Goal: Task Accomplishment & Management: Use online tool/utility

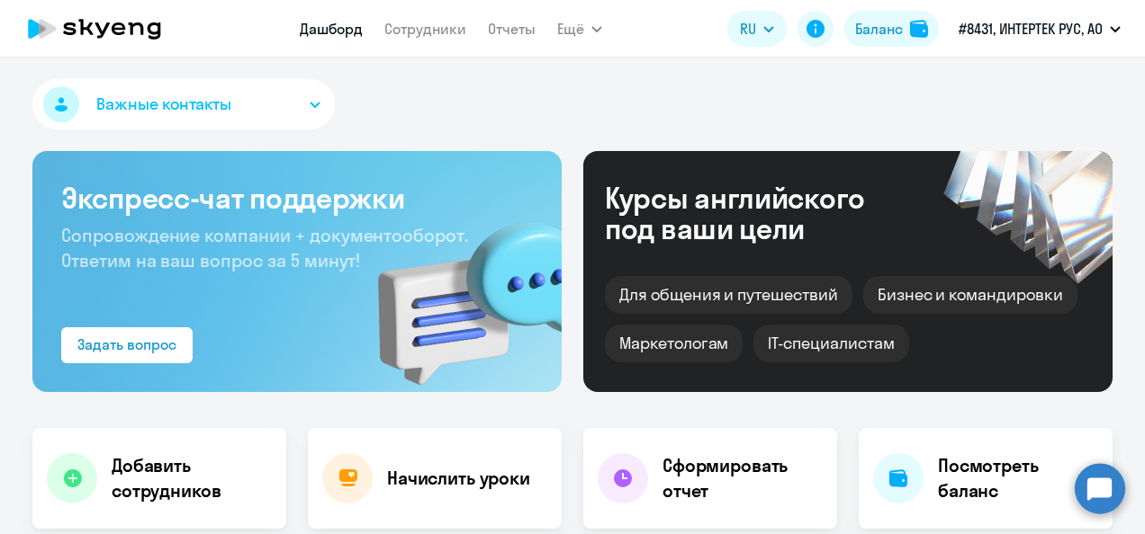
click at [482, 484] on h4 "Начислить уроки" at bounding box center [458, 478] width 143 height 25
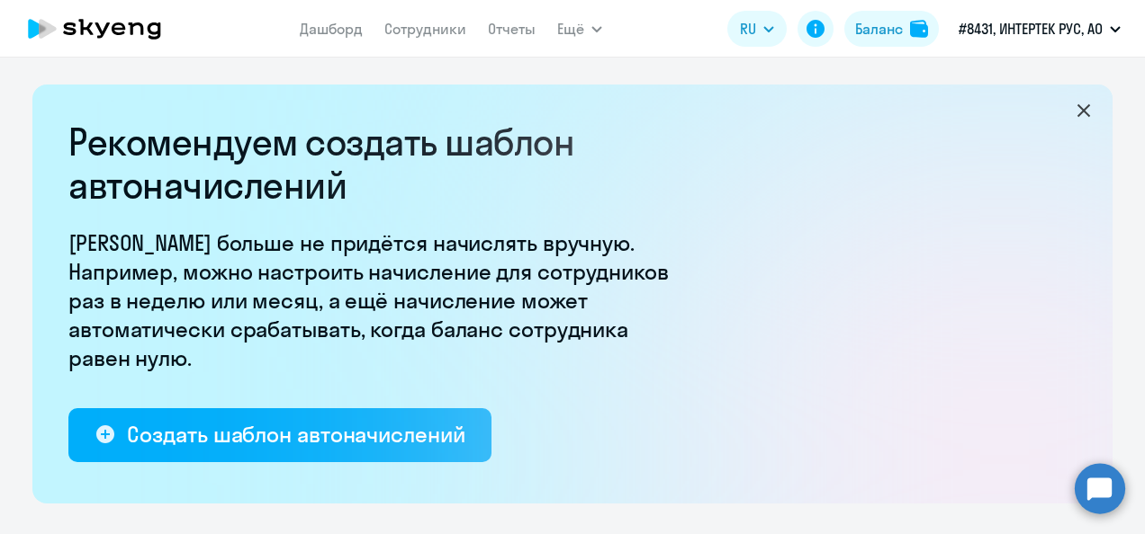
select select "10"
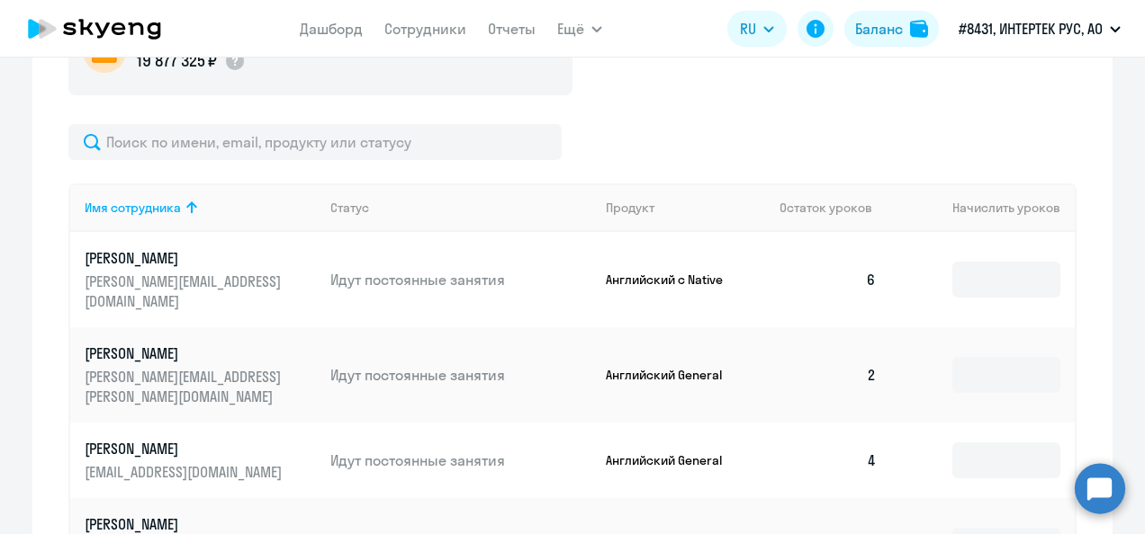
scroll to position [720, 0]
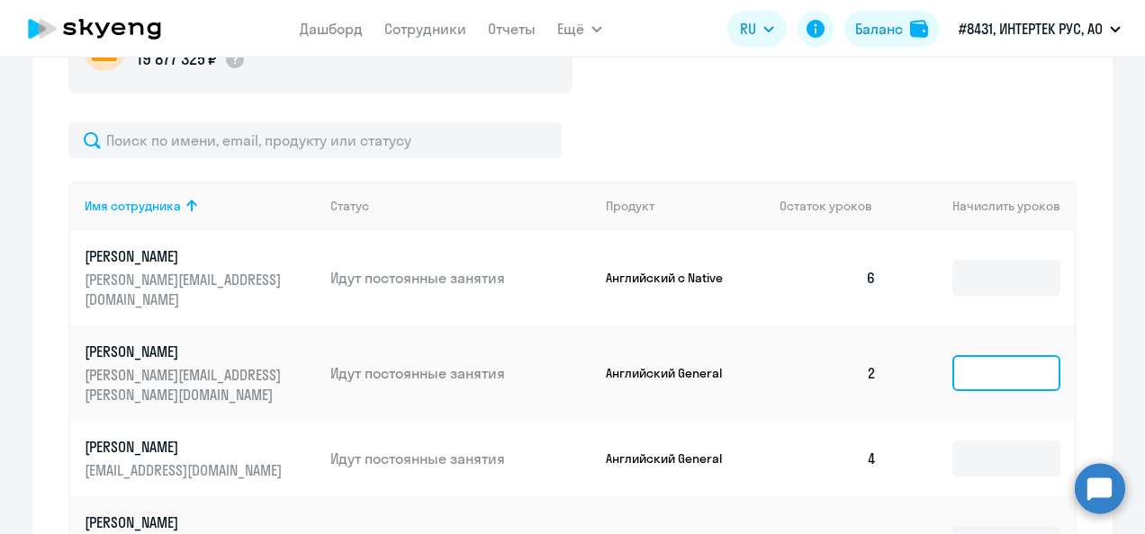
click at [977, 355] on input at bounding box center [1006, 373] width 108 height 36
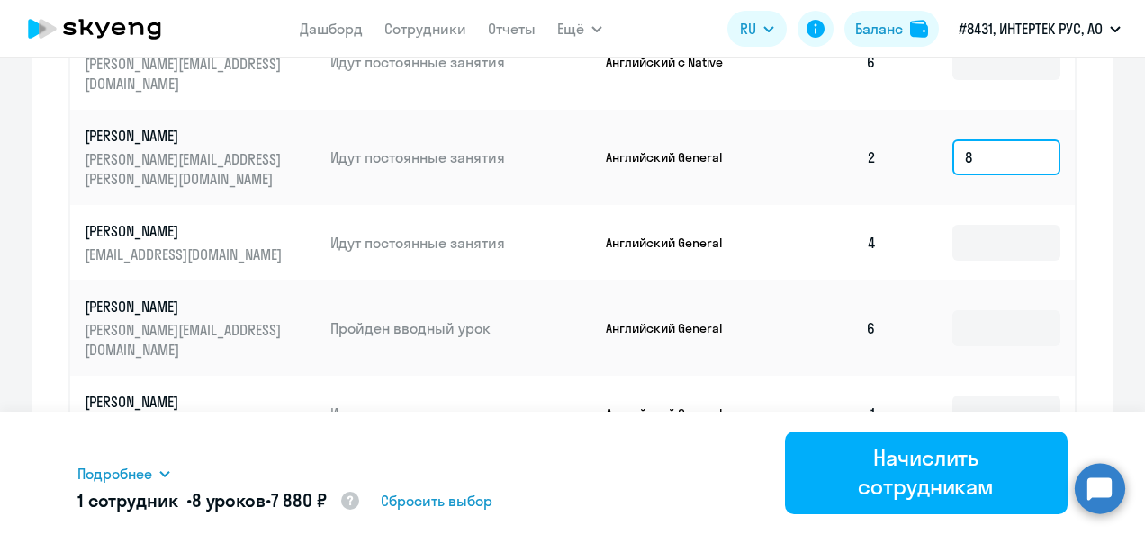
scroll to position [964, 0]
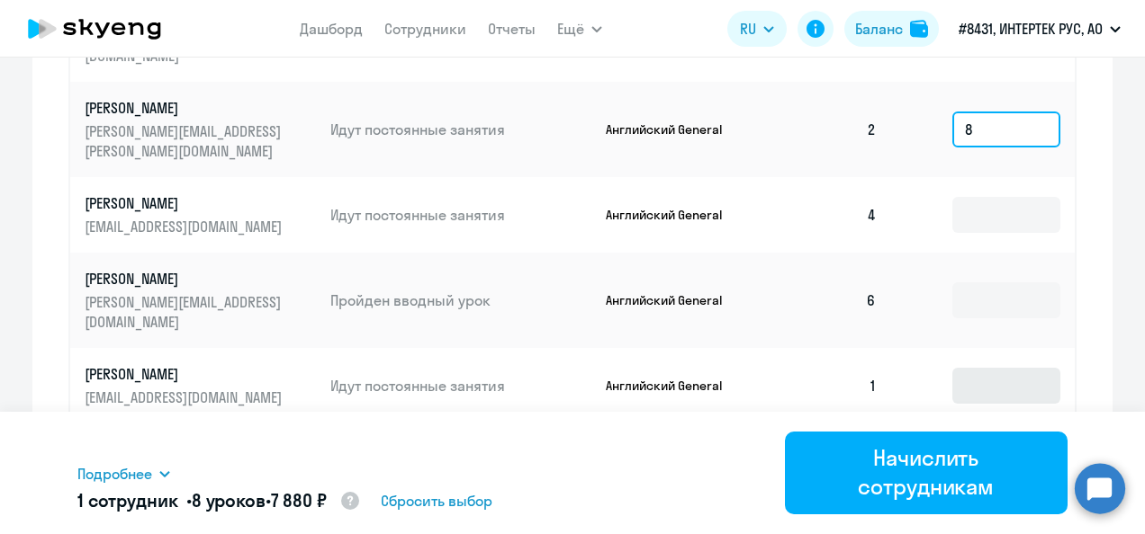
type input "8"
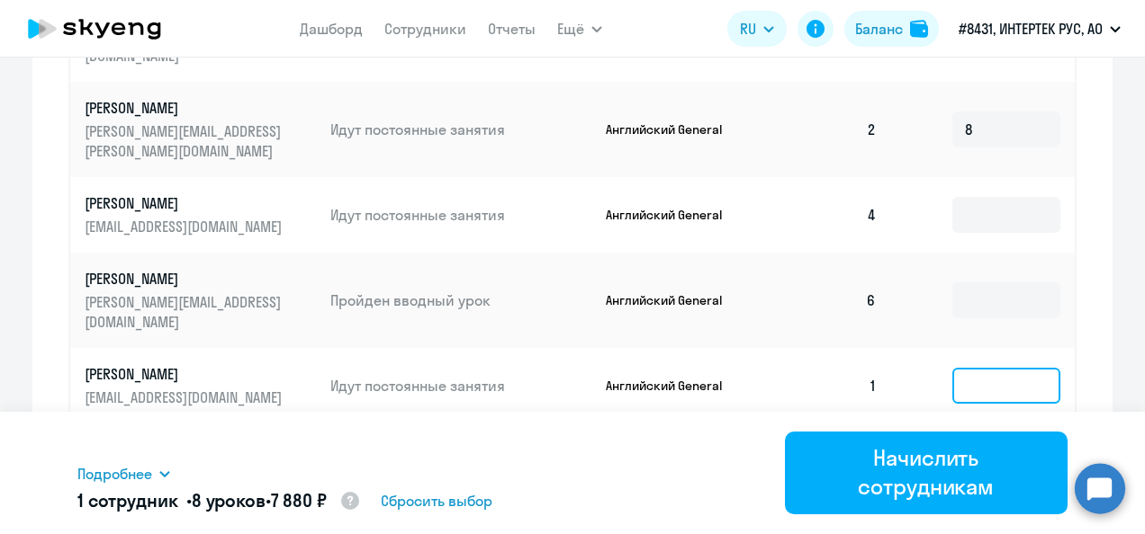
click at [974, 368] on input at bounding box center [1006, 386] width 108 height 36
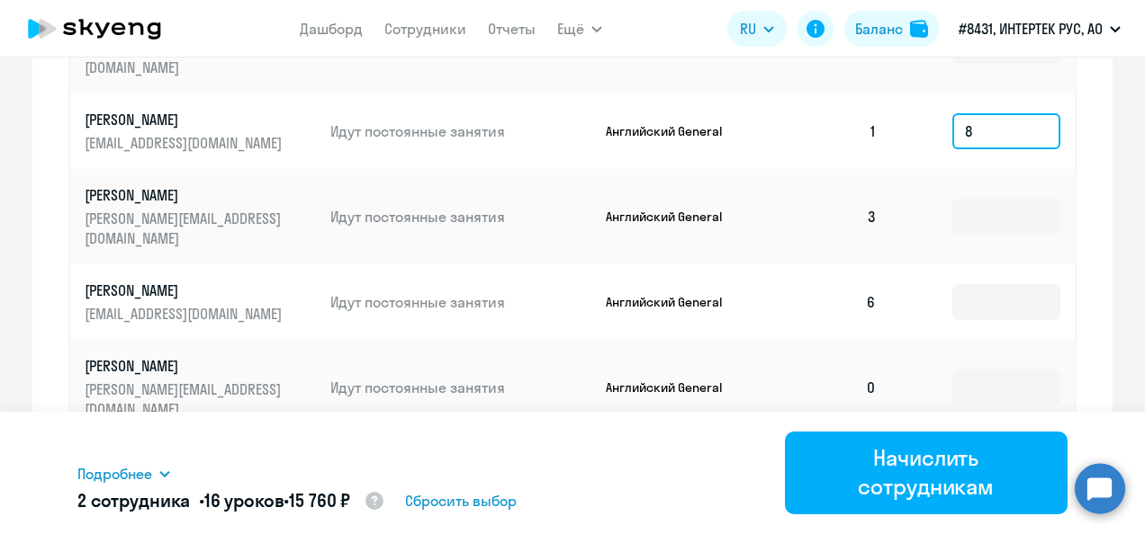
scroll to position [1247, 0]
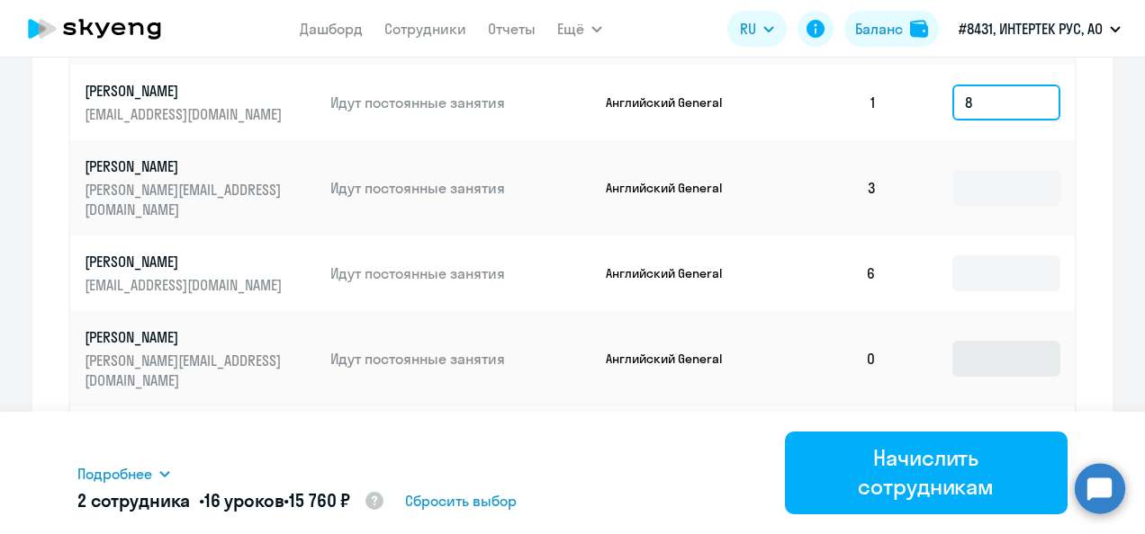
type input "8"
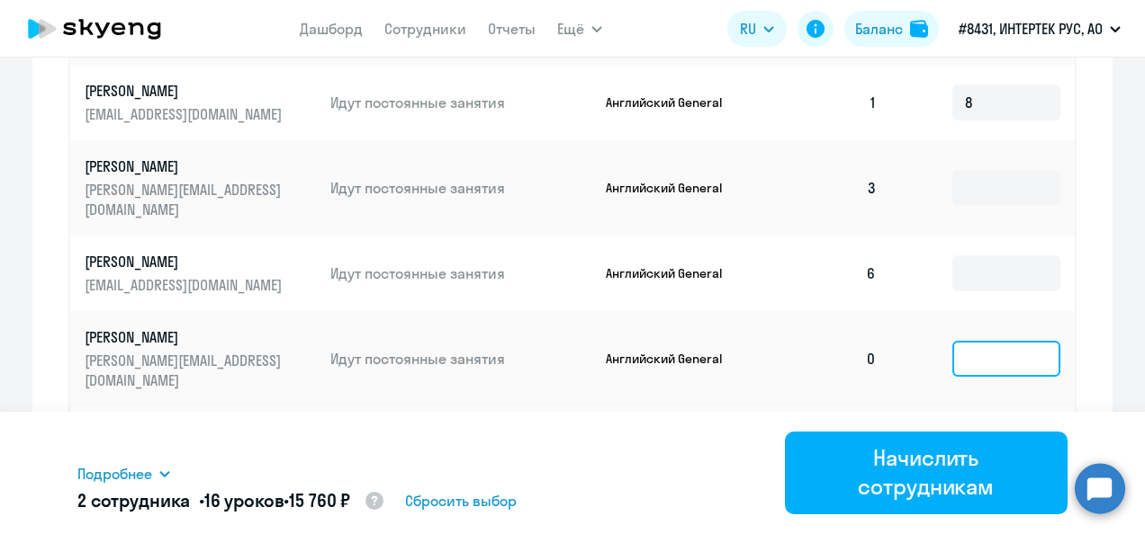
click at [1017, 341] on input at bounding box center [1006, 359] width 108 height 36
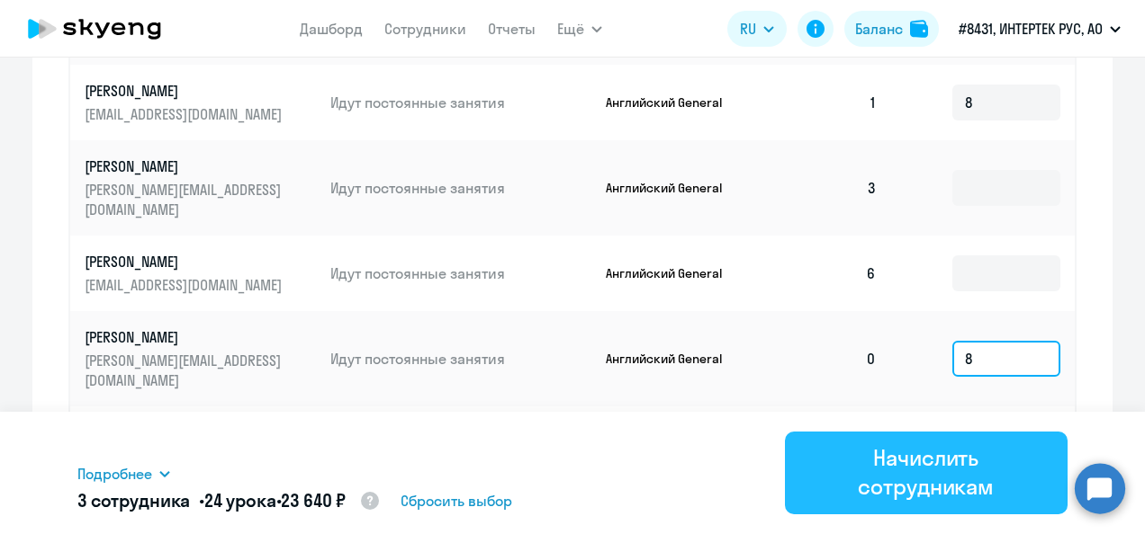
type input "8"
click at [945, 452] on div "Начислить сотрудникам" at bounding box center [926, 473] width 233 height 58
